Goal: Task Accomplishment & Management: Manage account settings

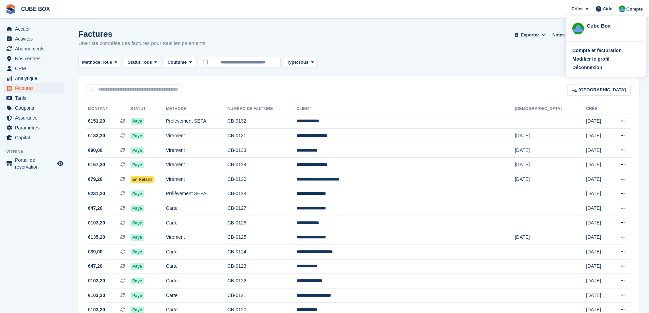
scroll to position [239, 0]
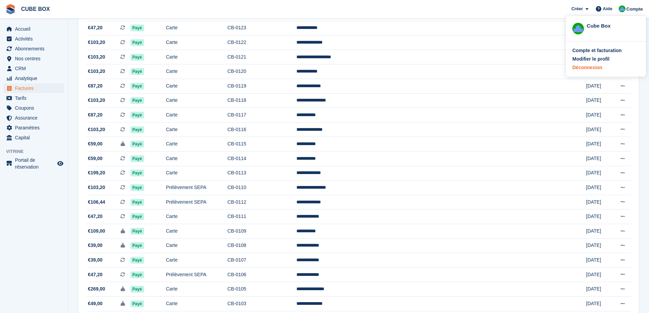
click at [588, 67] on div "Déconnexion" at bounding box center [587, 67] width 30 height 7
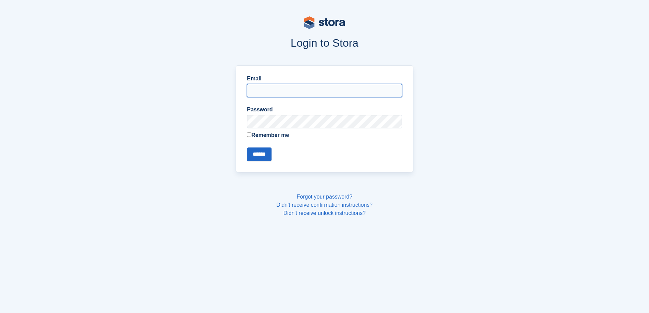
type input "**********"
click at [266, 158] on input "******" at bounding box center [259, 155] width 25 height 14
